Goal: Task Accomplishment & Management: Manage account settings

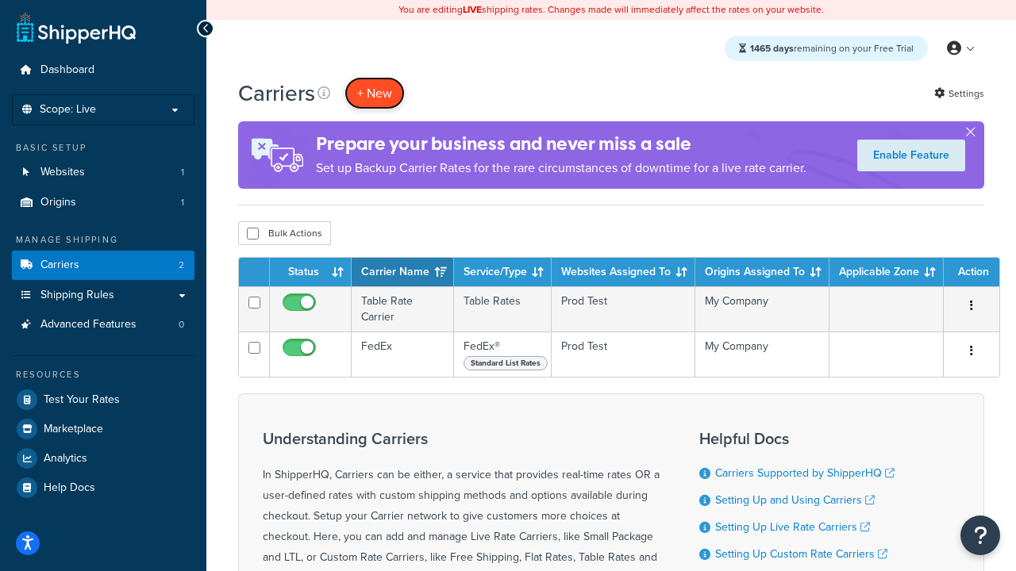
click at [375, 93] on button "+ New" at bounding box center [374, 93] width 60 height 33
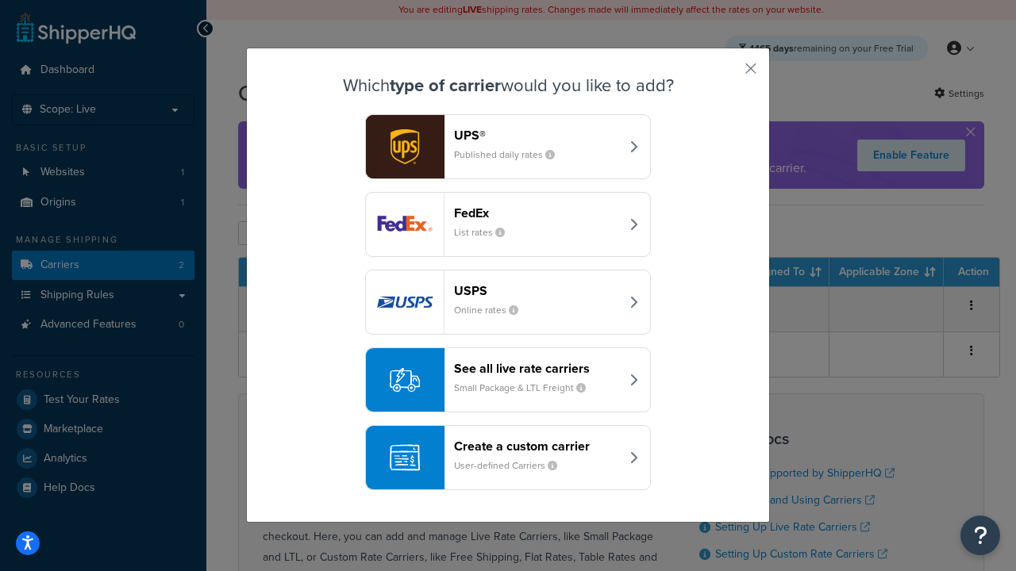
click at [508, 225] on div "FedEx List rates" at bounding box center [537, 225] width 166 height 38
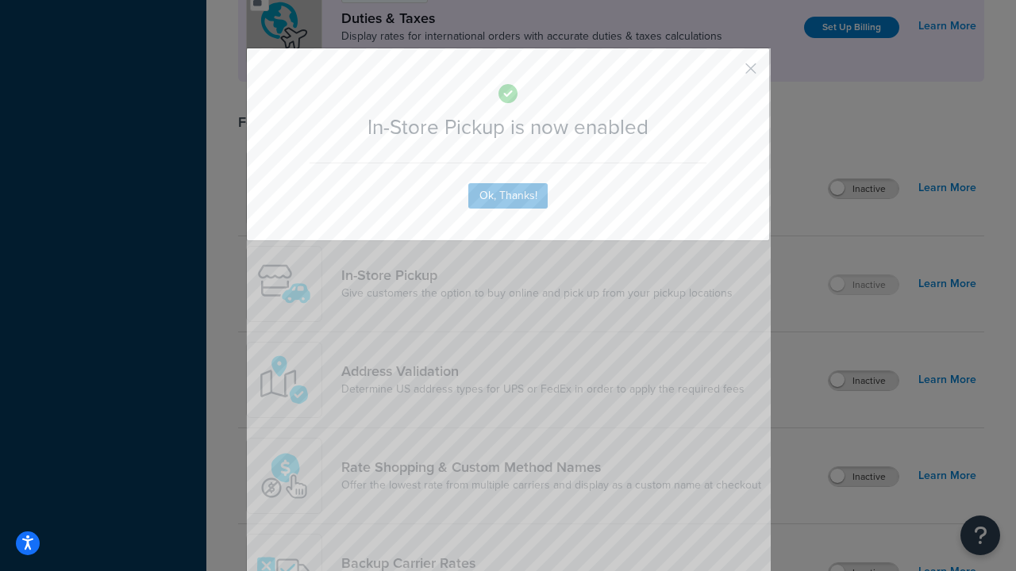
click at [727, 74] on button "button" at bounding box center [727, 74] width 4 height 4
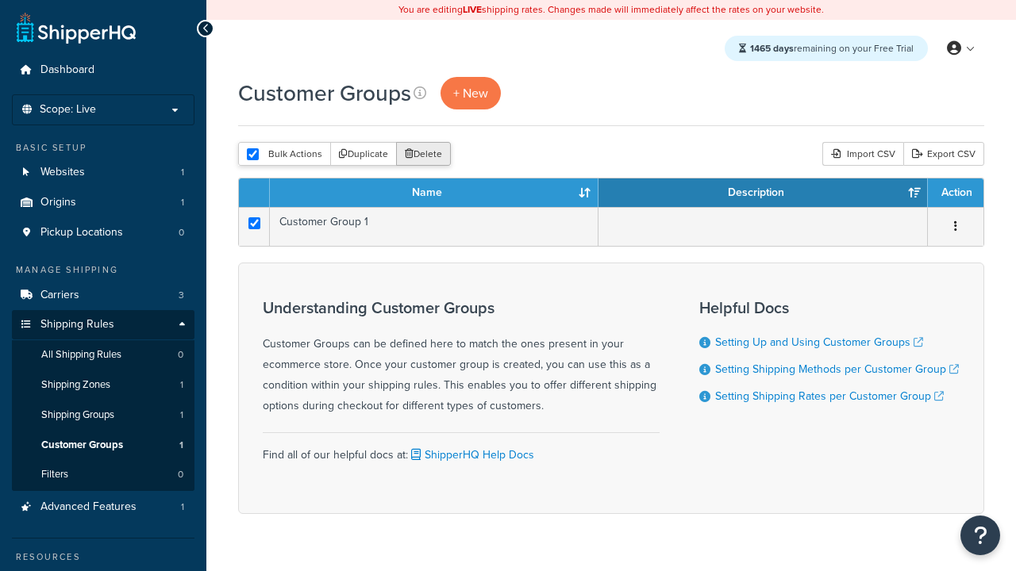
click at [422, 154] on button "Delete" at bounding box center [423, 154] width 55 height 24
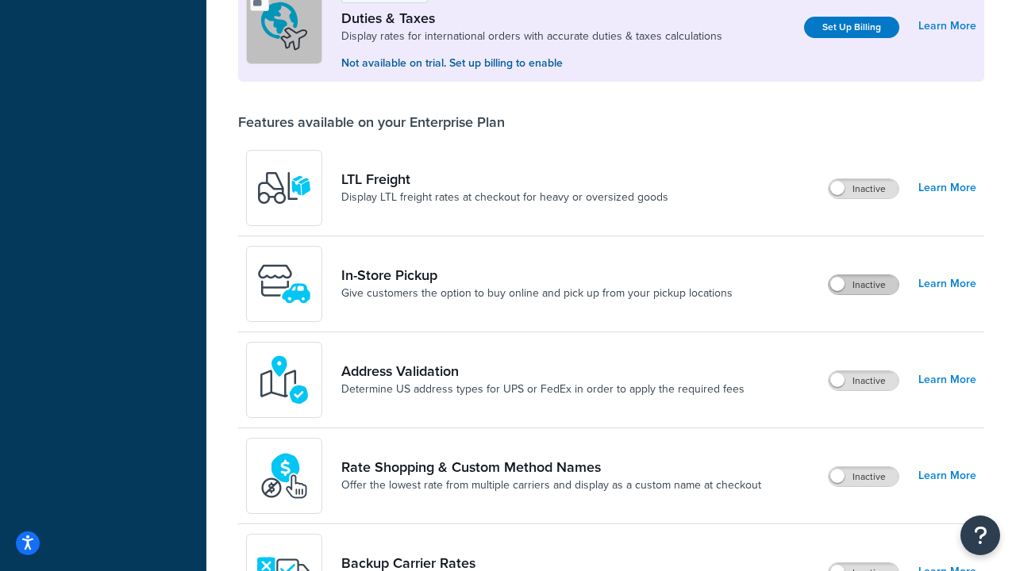
scroll to position [485, 0]
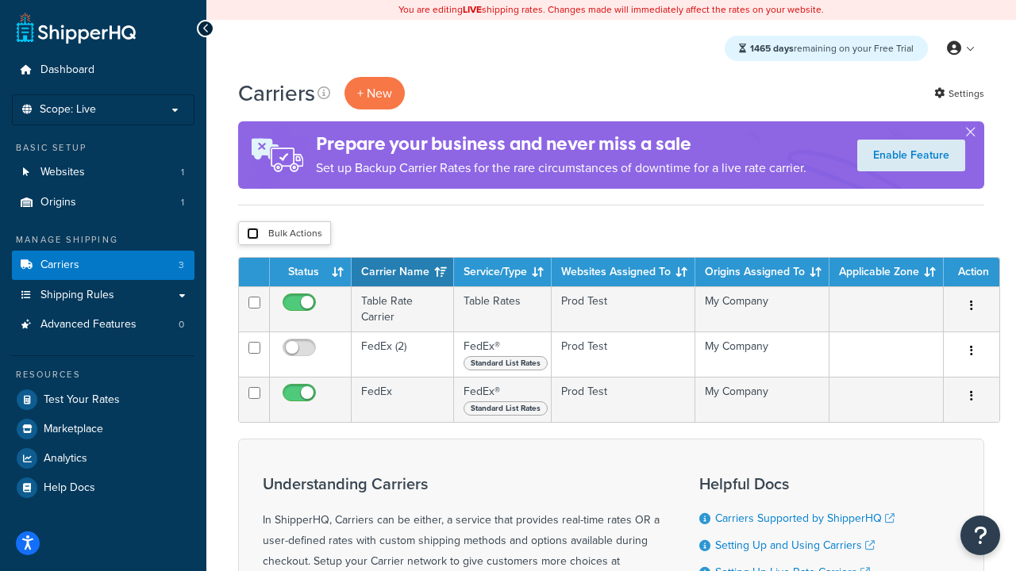
click at [252, 233] on input "checkbox" at bounding box center [253, 234] width 12 height 12
checkbox input "true"
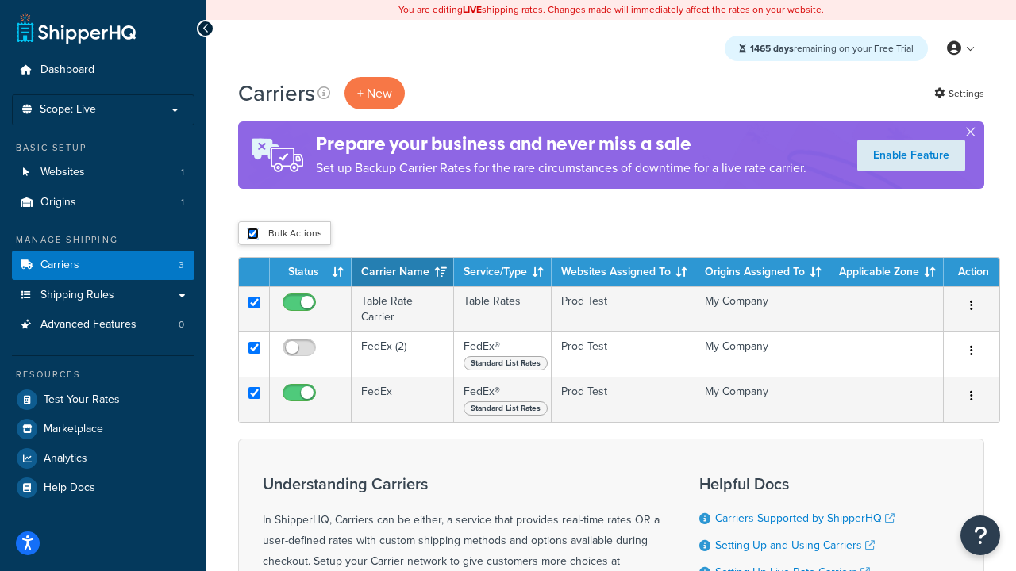
click at [0, 0] on button "Delete" at bounding box center [0, 0] width 0 height 0
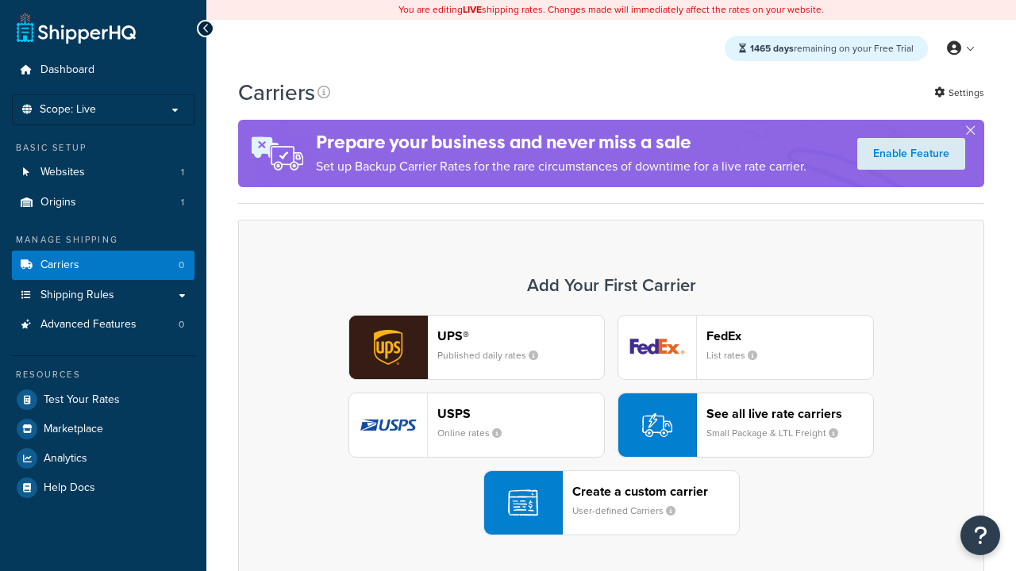
click at [611, 503] on div "Create a custom carrier User-defined Carriers" at bounding box center [655, 503] width 167 height 38
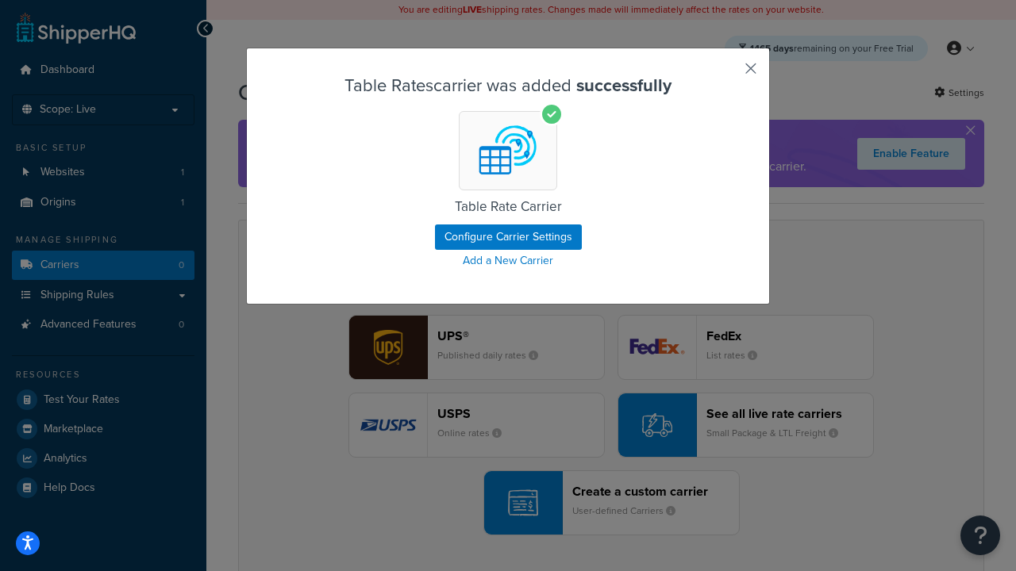
click at [727, 74] on button "button" at bounding box center [727, 74] width 4 height 4
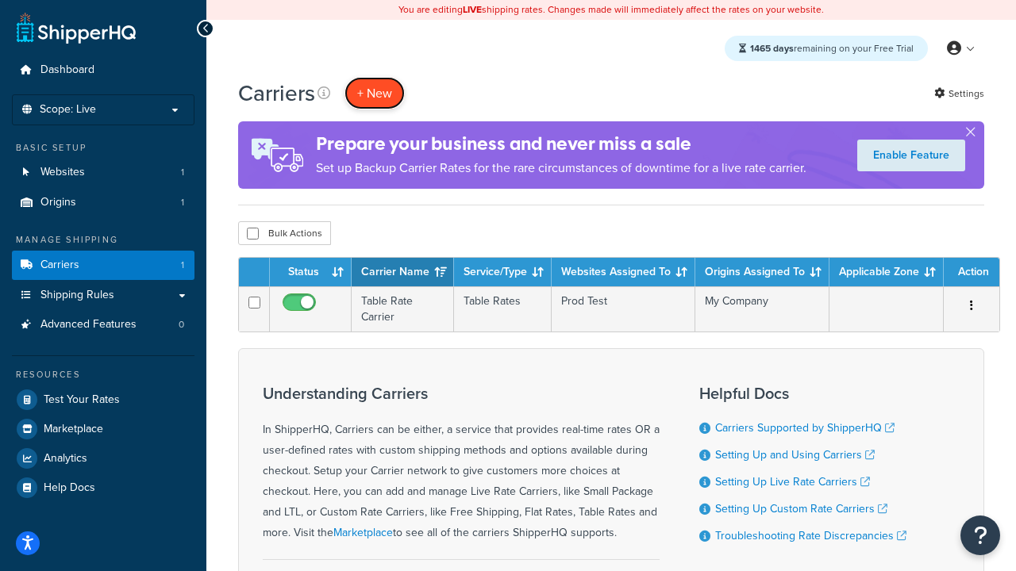
click at [375, 93] on button "+ New" at bounding box center [374, 93] width 60 height 33
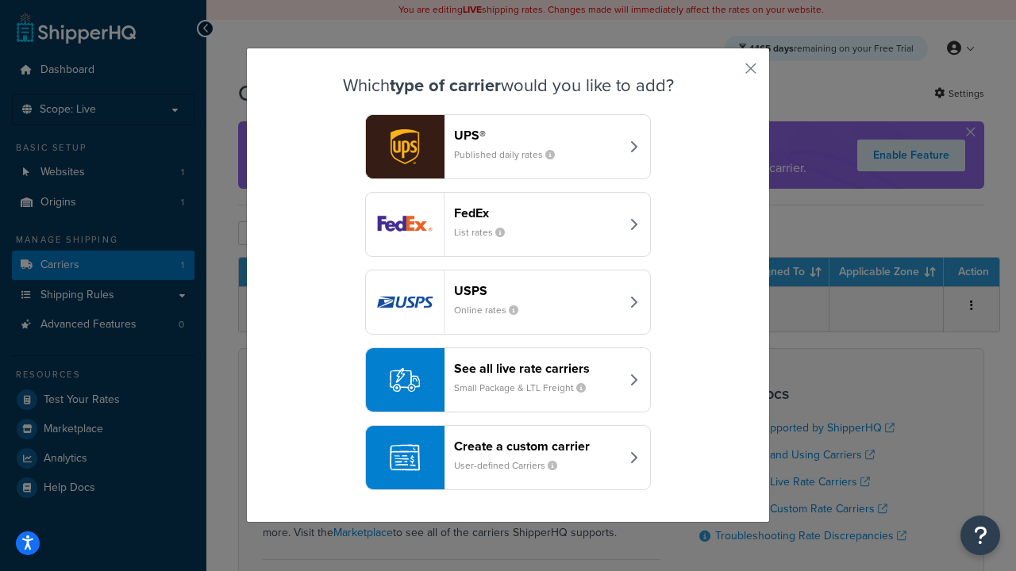
click at [536, 213] on header "FedEx" at bounding box center [537, 213] width 166 height 15
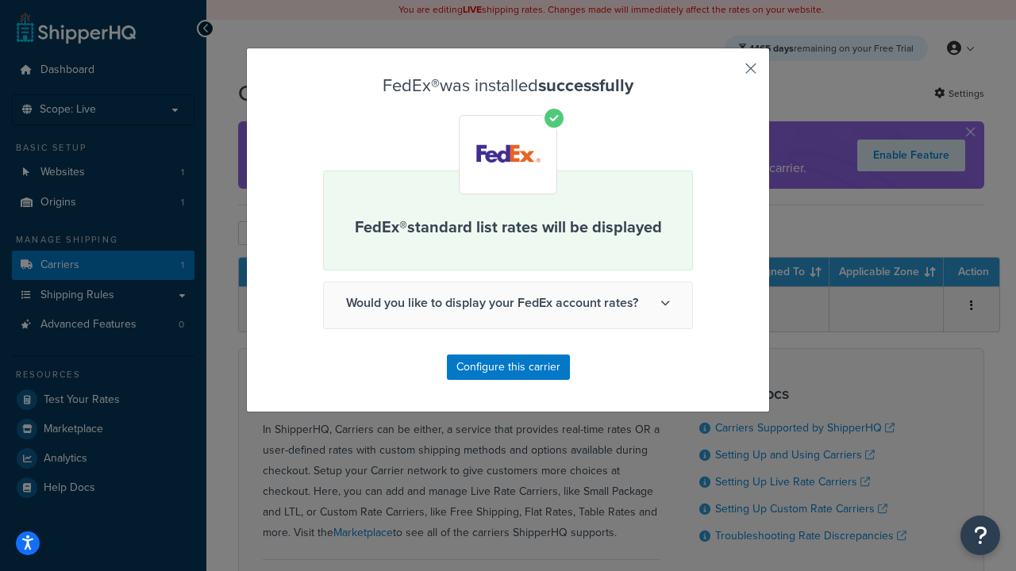
click at [727, 74] on button "button" at bounding box center [727, 74] width 4 height 4
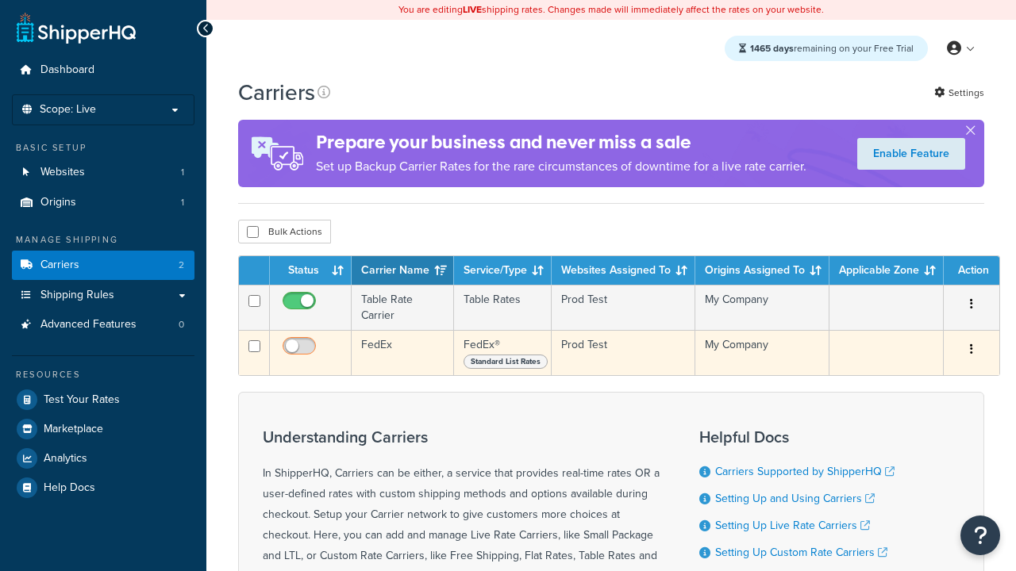
click at [301, 351] on input "checkbox" at bounding box center [301, 350] width 44 height 20
checkbox input "true"
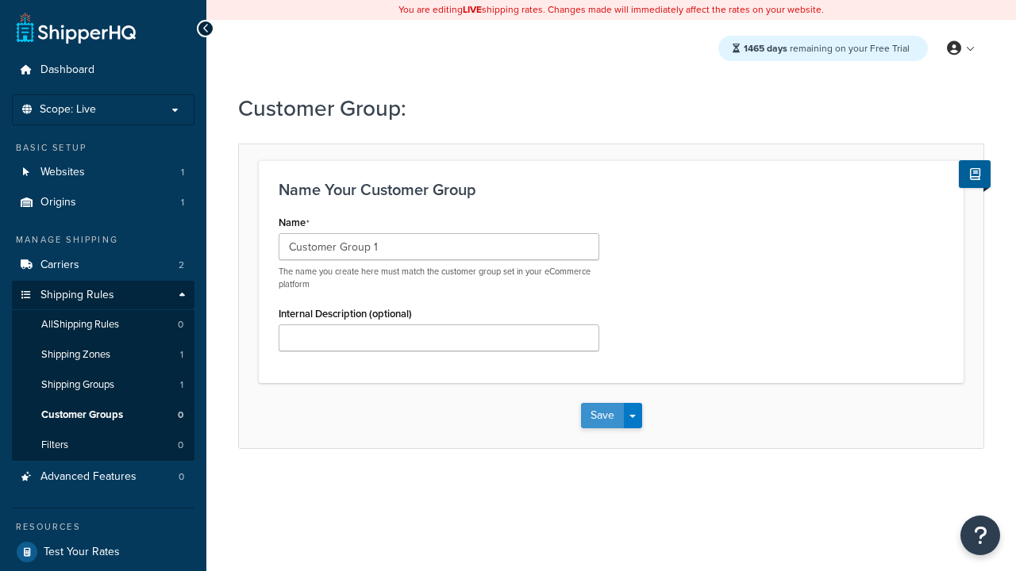
type input "Customer Group 1"
click at [602, 416] on button "Save" at bounding box center [602, 415] width 43 height 25
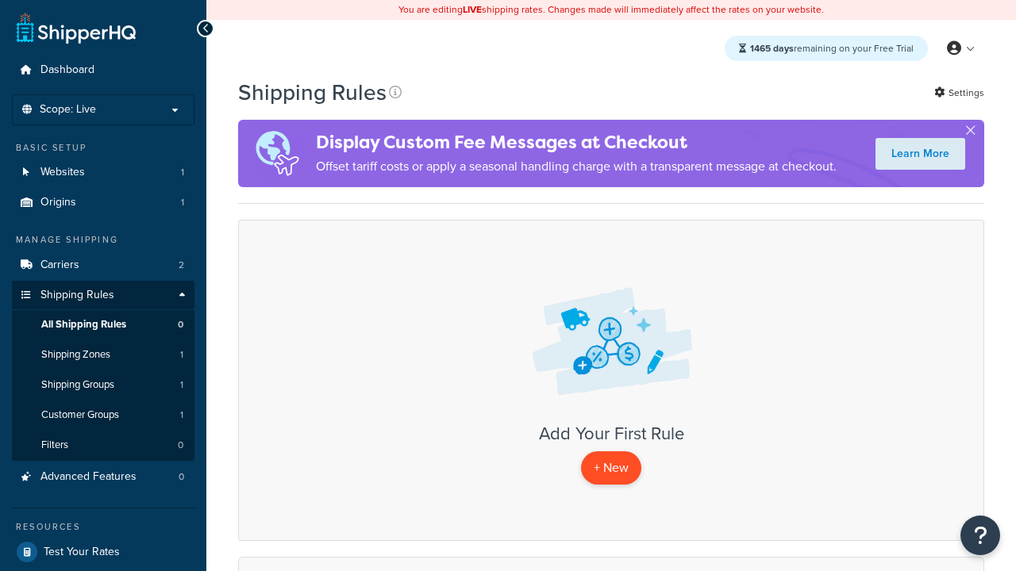
click at [610, 468] on p "+ New" at bounding box center [611, 468] width 60 height 33
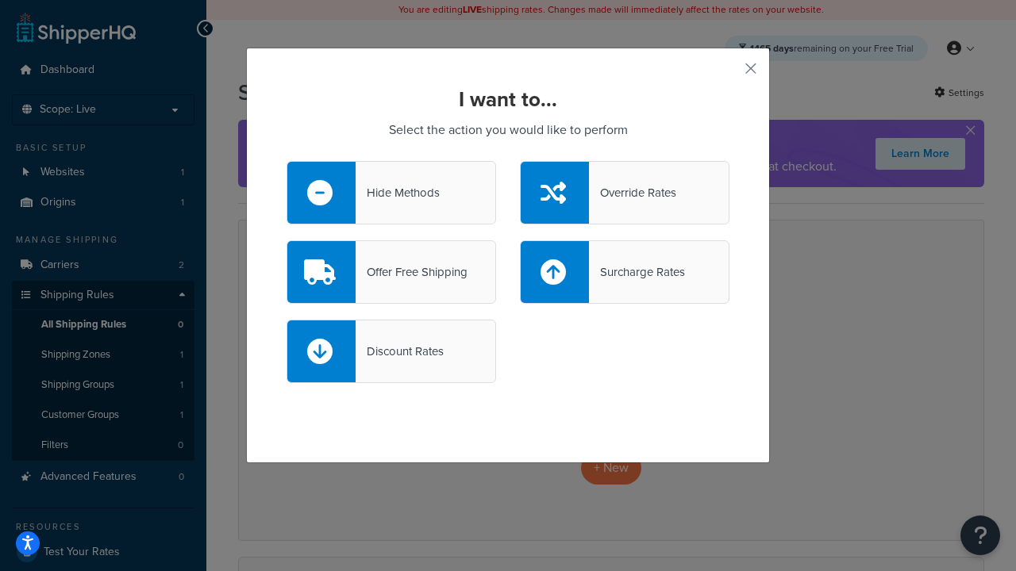
click at [391, 192] on div "Hide Methods" at bounding box center [398, 193] width 84 height 22
click at [0, 0] on input "Hide Methods" at bounding box center [0, 0] width 0 height 0
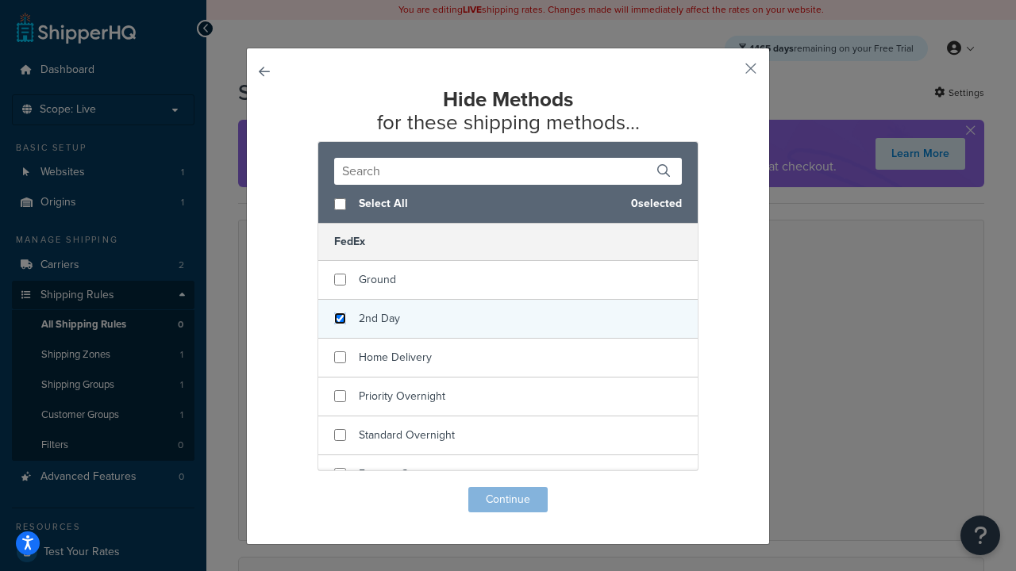
click at [340, 318] on input "checkbox" at bounding box center [340, 319] width 12 height 12
checkbox input "true"
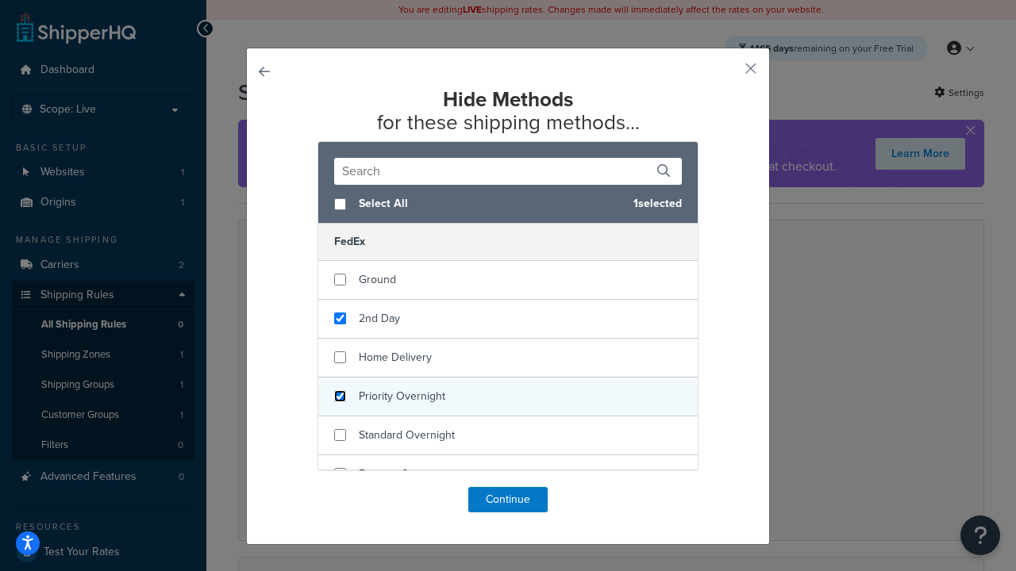
click at [340, 396] on input "checkbox" at bounding box center [340, 396] width 12 height 12
checkbox input "true"
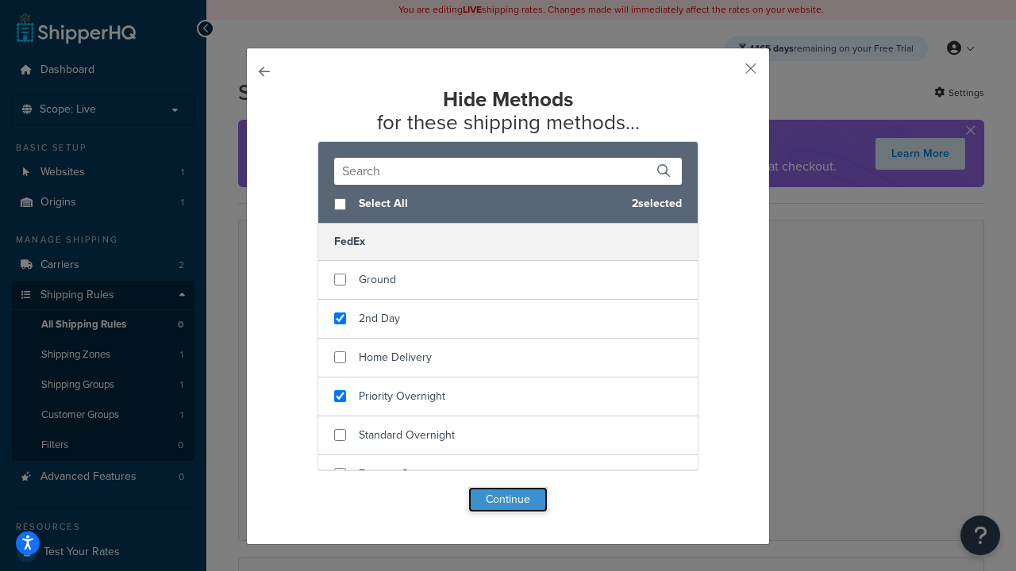
click at [508, 500] on button "Continue" at bounding box center [507, 499] width 79 height 25
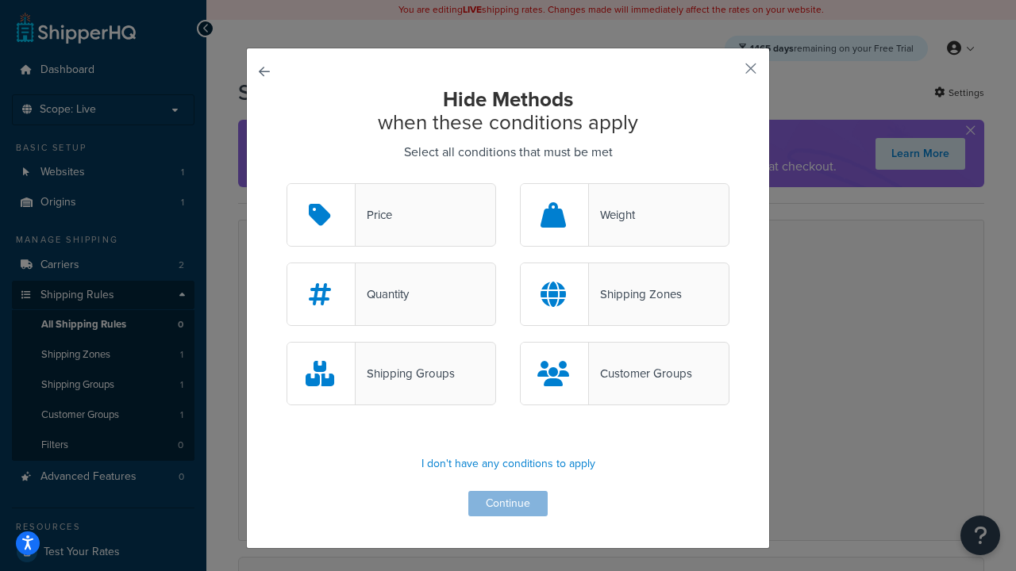
click at [625, 374] on div "Customer Groups" at bounding box center [640, 374] width 103 height 22
click at [0, 0] on input "Customer Groups" at bounding box center [0, 0] width 0 height 0
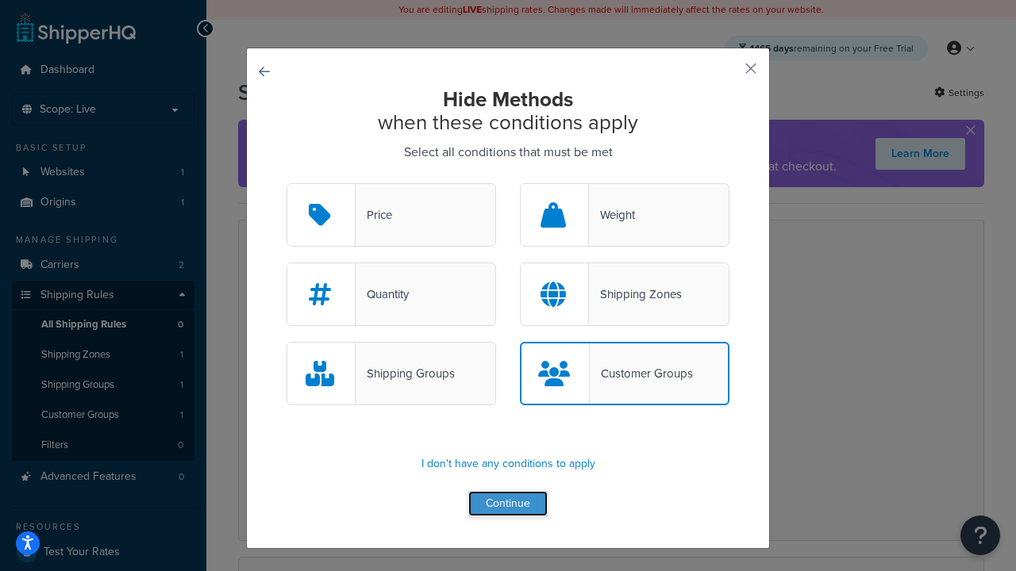
click at [508, 504] on button "Continue" at bounding box center [507, 503] width 79 height 25
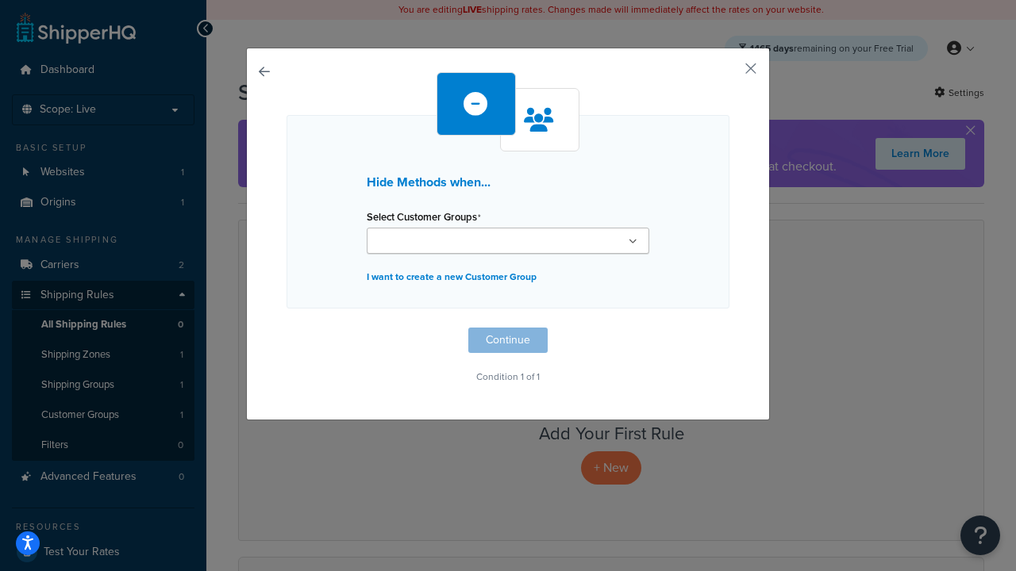
click at [508, 240] on ul at bounding box center [508, 241] width 283 height 26
click at [434, 236] on input "Select Customer Groups" at bounding box center [441, 241] width 140 height 17
